Goal: Navigation & Orientation: Find specific page/section

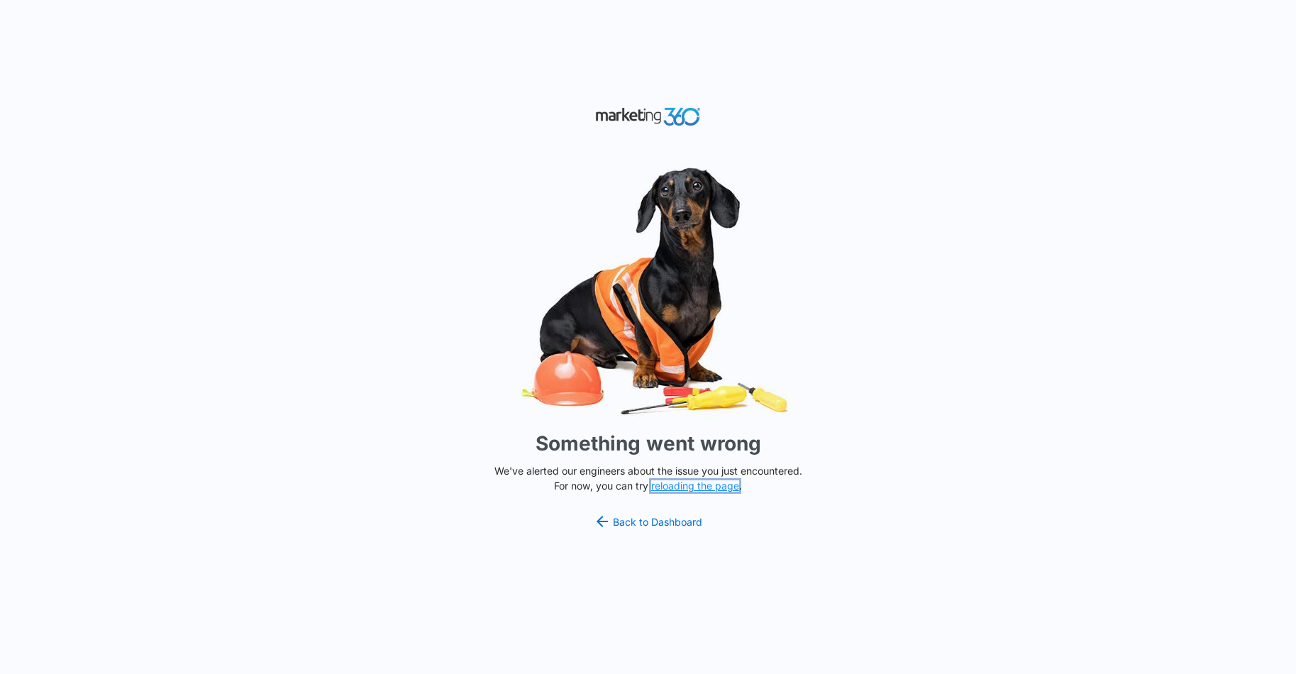
click at [705, 483] on button "reloading the page" at bounding box center [695, 485] width 88 height 11
click at [657, 527] on link "Back to Dashboard" at bounding box center [648, 521] width 109 height 17
